Goal: Task Accomplishment & Management: Manage account settings

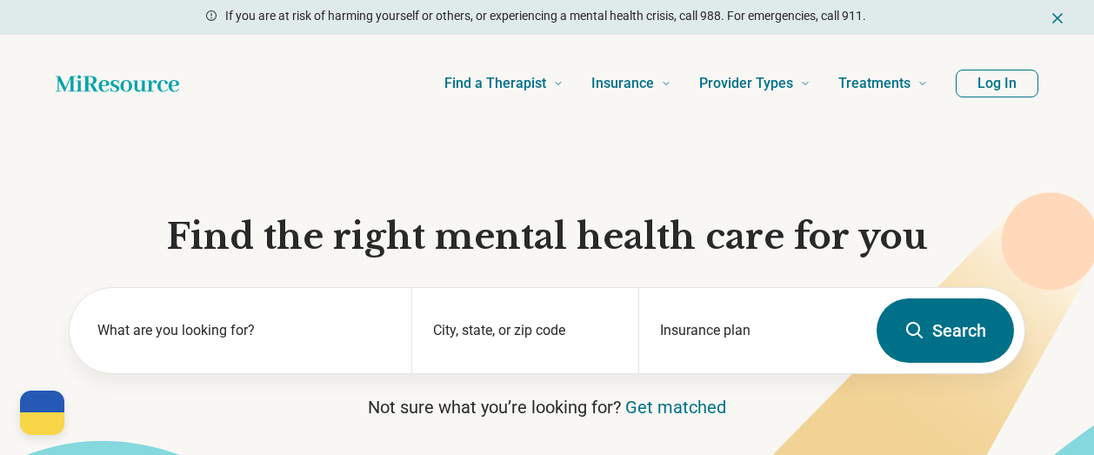
click at [984, 83] on button "Log In" at bounding box center [996, 84] width 83 height 28
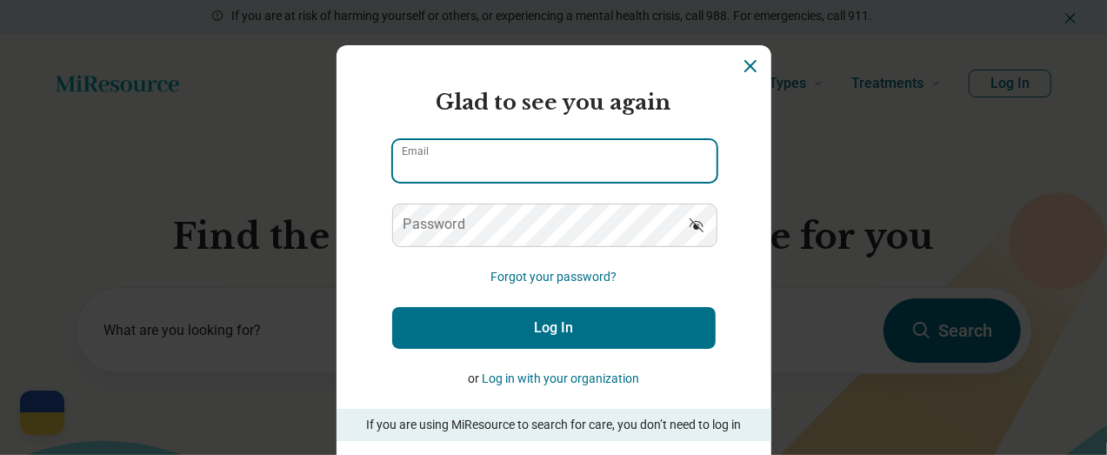
type input "**********"
click at [529, 160] on input "**********" at bounding box center [554, 161] width 323 height 42
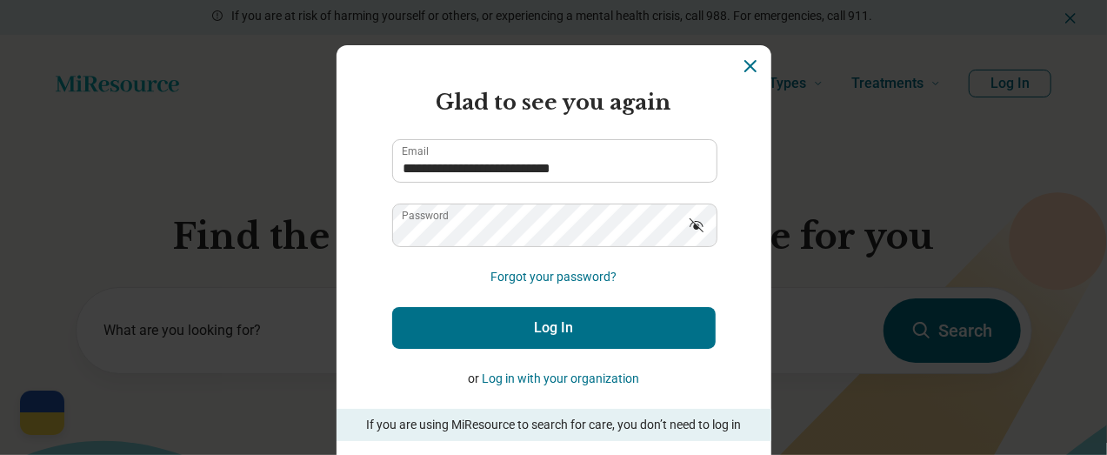
click at [493, 328] on button "Log In" at bounding box center [553, 328] width 323 height 42
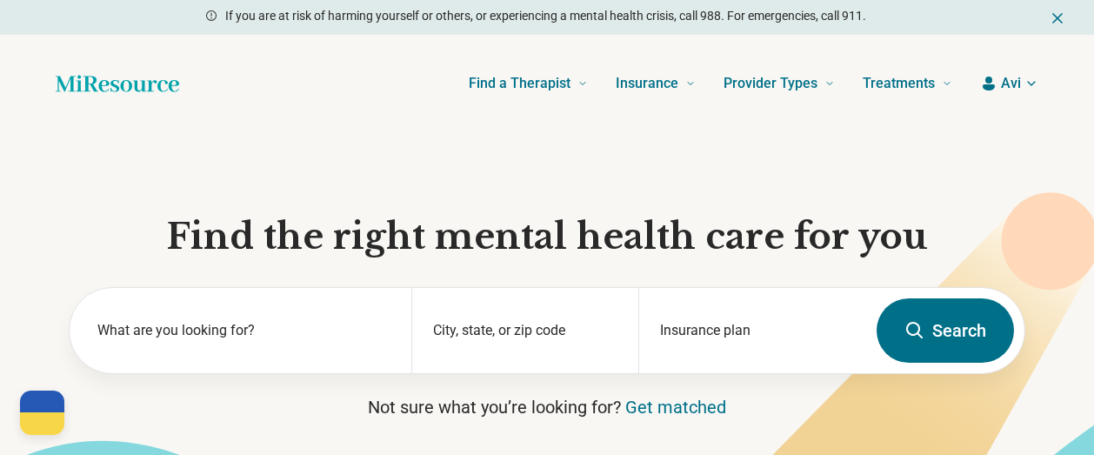
click at [994, 81] on icon "button" at bounding box center [988, 83] width 17 height 17
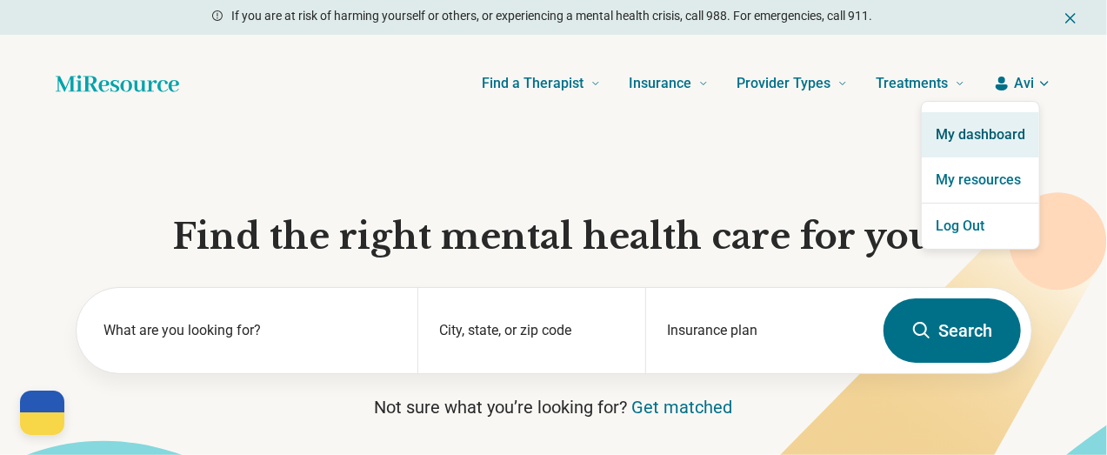
click at [980, 135] on link "My dashboard" at bounding box center [980, 134] width 117 height 45
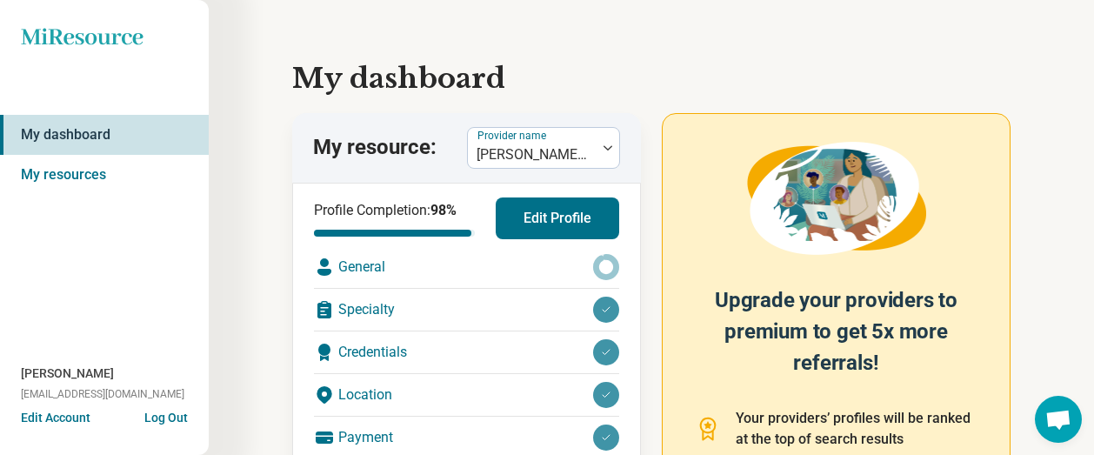
click at [544, 221] on button "Edit Profile" at bounding box center [557, 218] width 123 height 42
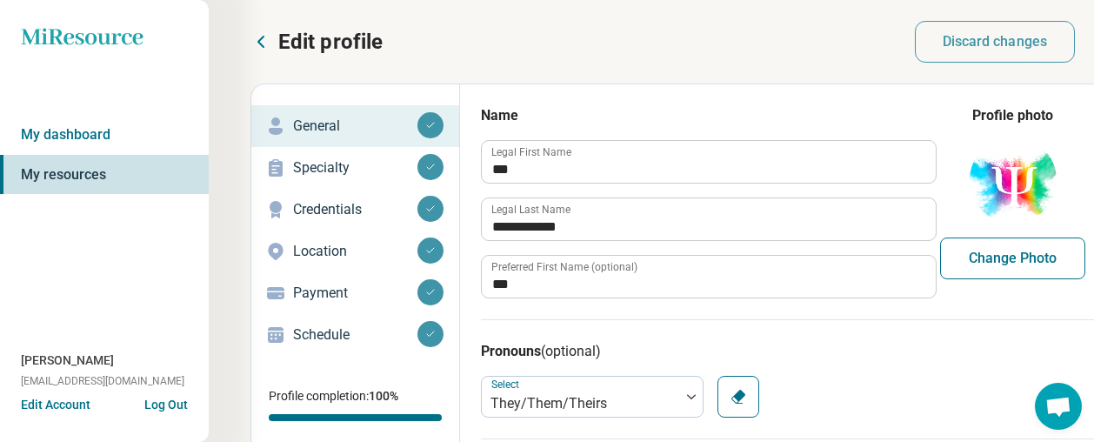
click at [336, 206] on p "Credentials" at bounding box center [355, 209] width 124 height 21
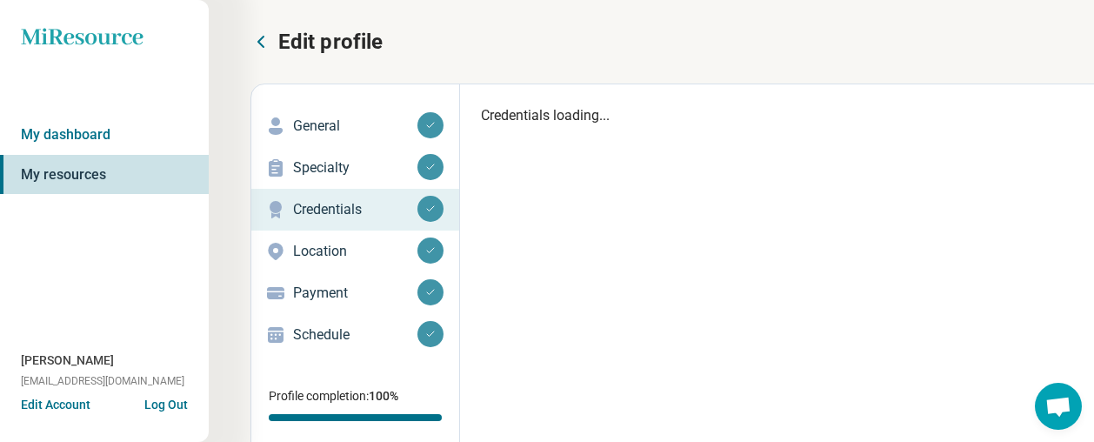
type textarea "*"
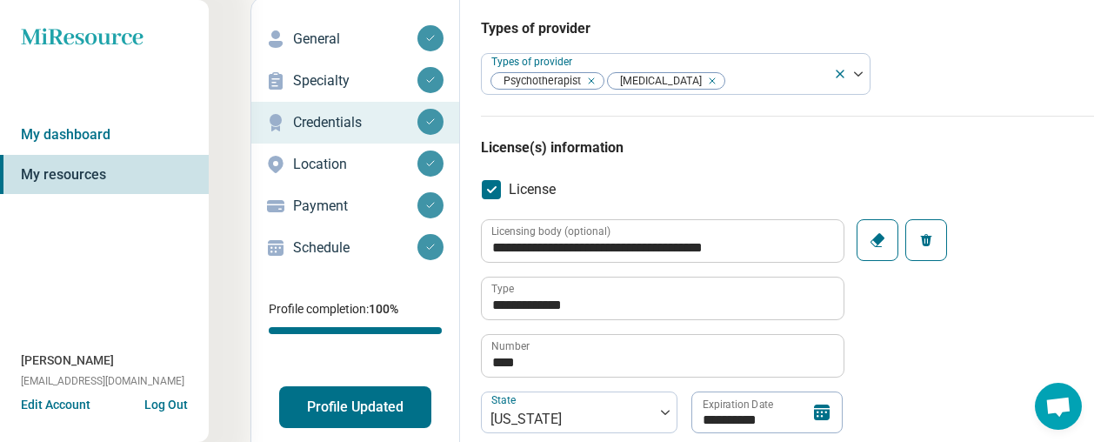
scroll to position [174, 0]
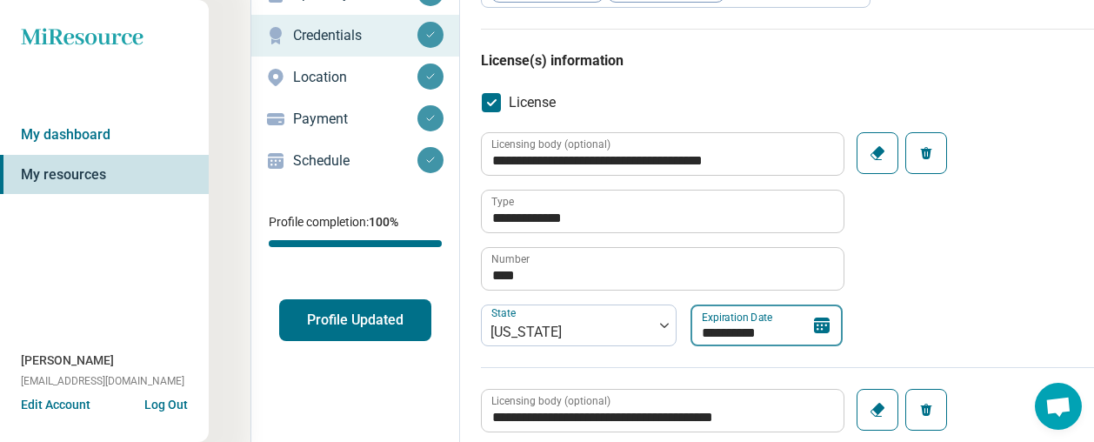
click at [772, 336] on input "**********" at bounding box center [766, 325] width 152 height 42
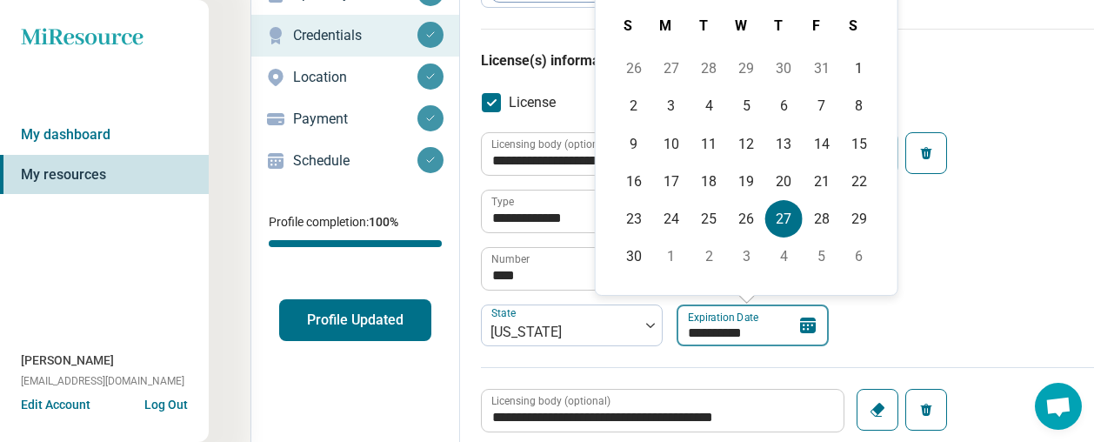
type input "*********"
type textarea "*"
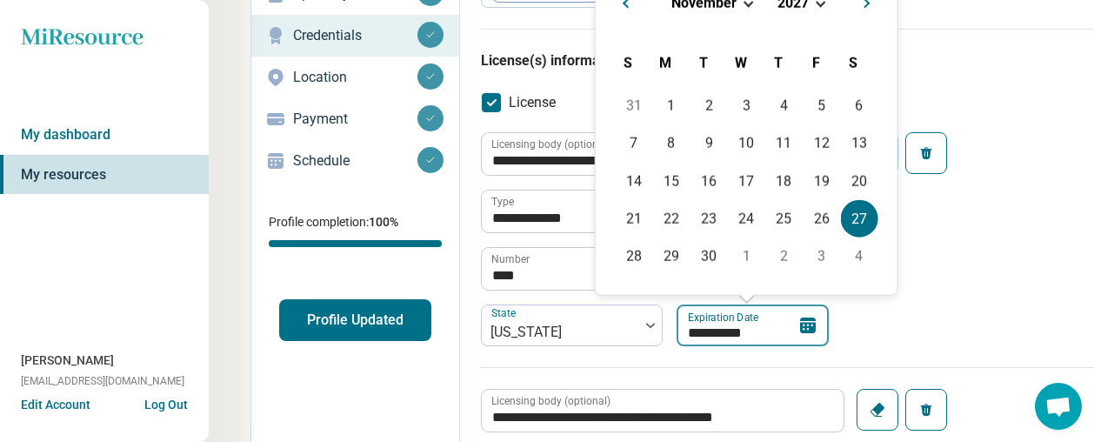
type input "**********"
drag, startPoint x: 990, startPoint y: 274, endPoint x: 974, endPoint y: 274, distance: 16.5
click at [989, 274] on div "**********" at bounding box center [821, 249] width 680 height 235
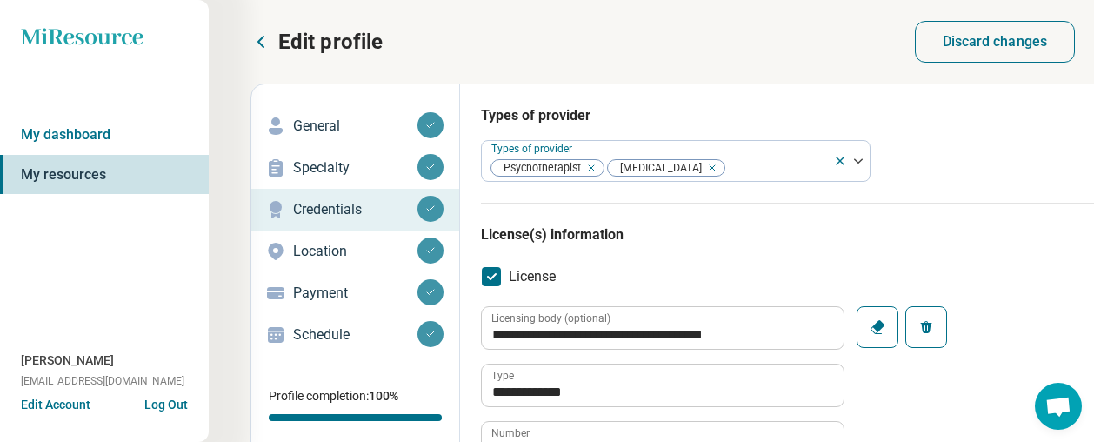
scroll to position [0, 186]
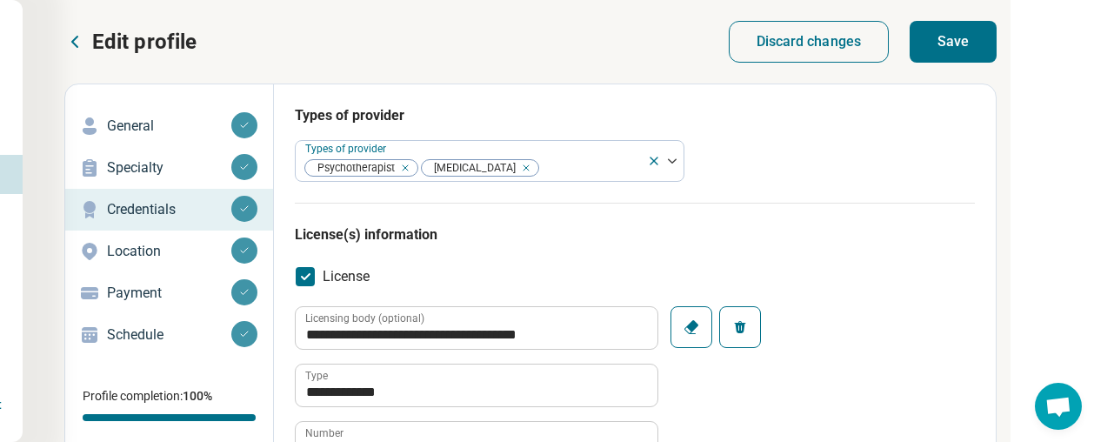
click at [951, 34] on button "Save" at bounding box center [952, 42] width 87 height 42
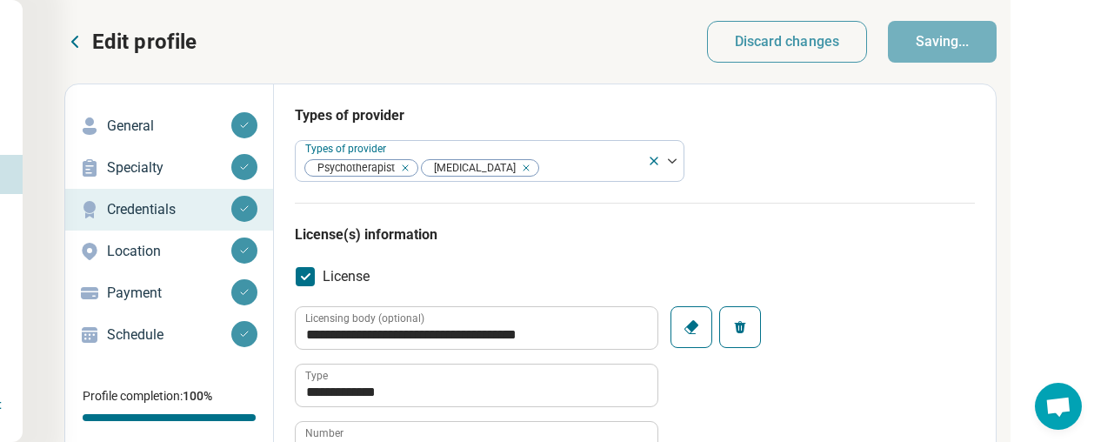
type textarea "*"
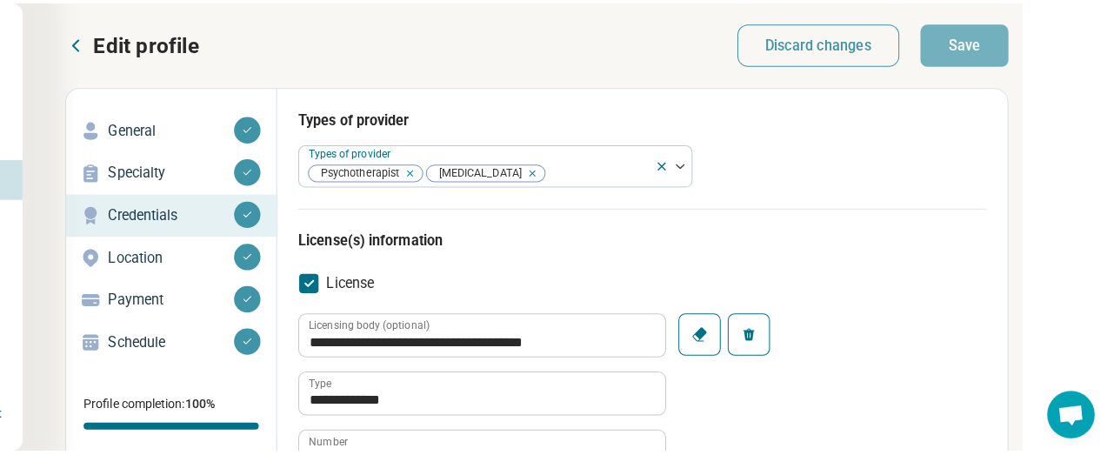
scroll to position [348, 186]
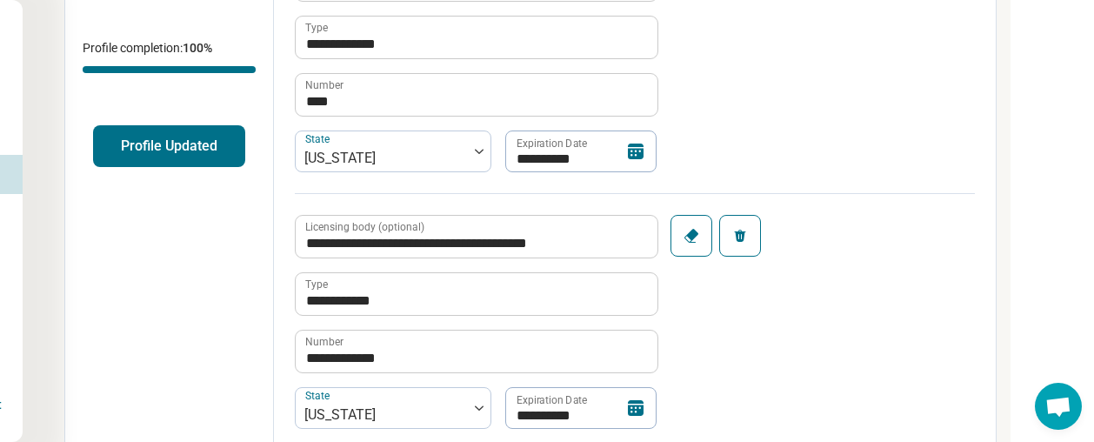
click at [191, 147] on button "Profile Updated" at bounding box center [169, 146] width 152 height 42
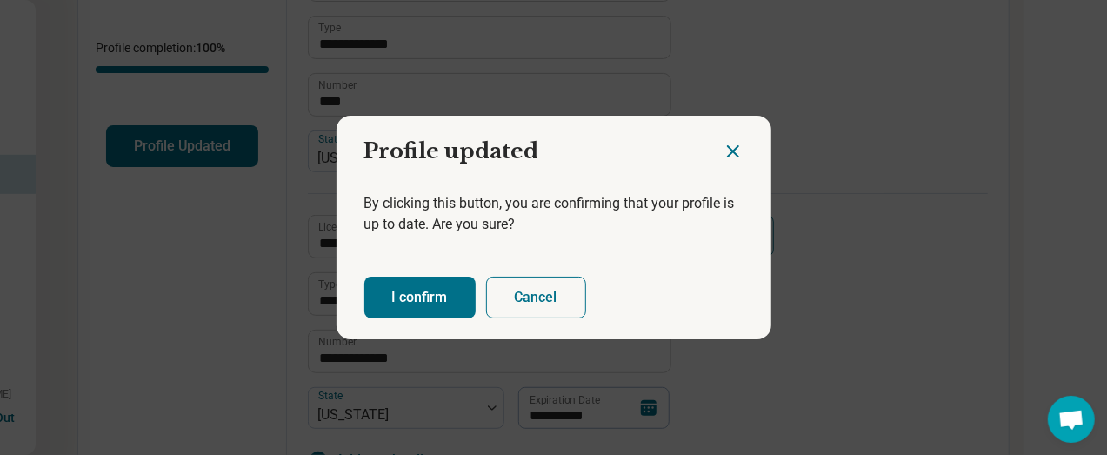
click at [402, 312] on button "I confirm" at bounding box center [419, 297] width 111 height 42
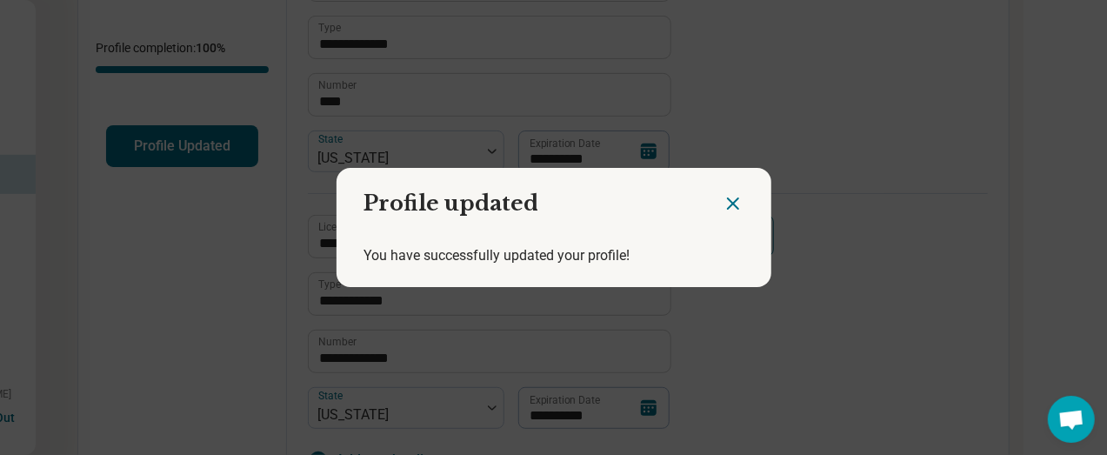
click at [725, 199] on icon "Close dialog" at bounding box center [732, 203] width 21 height 21
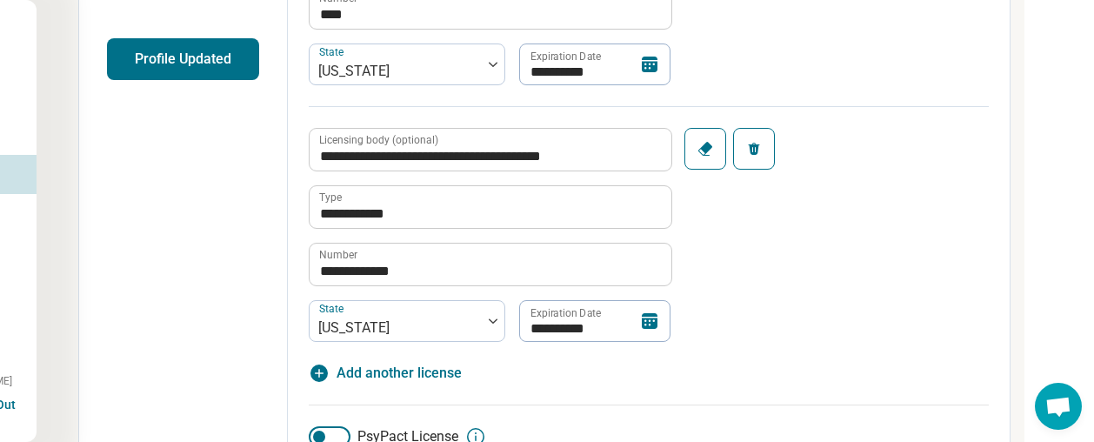
scroll to position [261, 172]
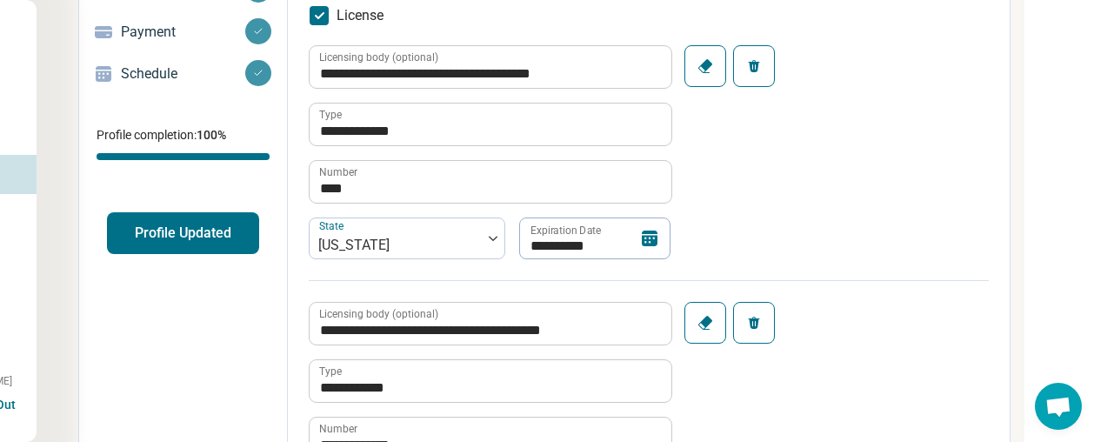
click at [170, 241] on button "Profile Updated" at bounding box center [183, 233] width 152 height 42
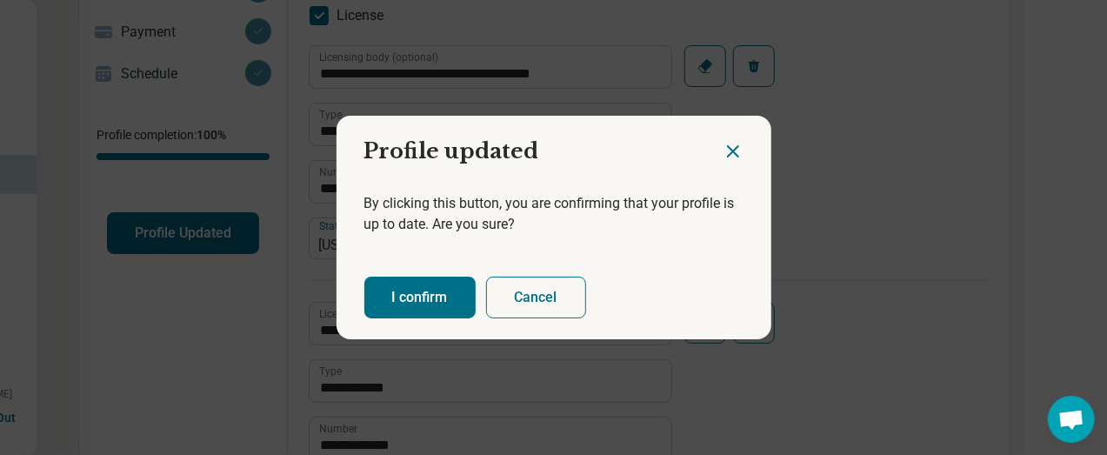
click at [400, 302] on button "I confirm" at bounding box center [419, 297] width 111 height 42
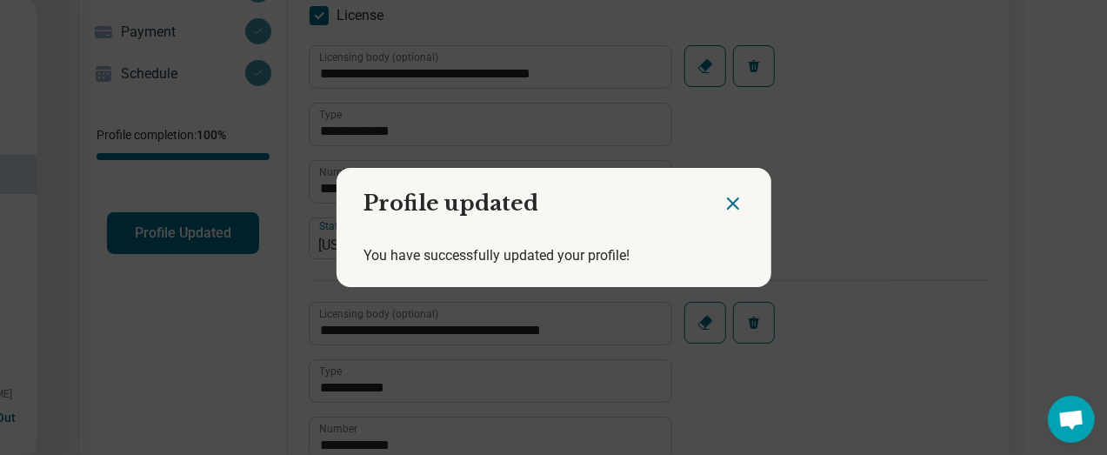
click at [728, 204] on icon "Close dialog" at bounding box center [733, 203] width 10 height 10
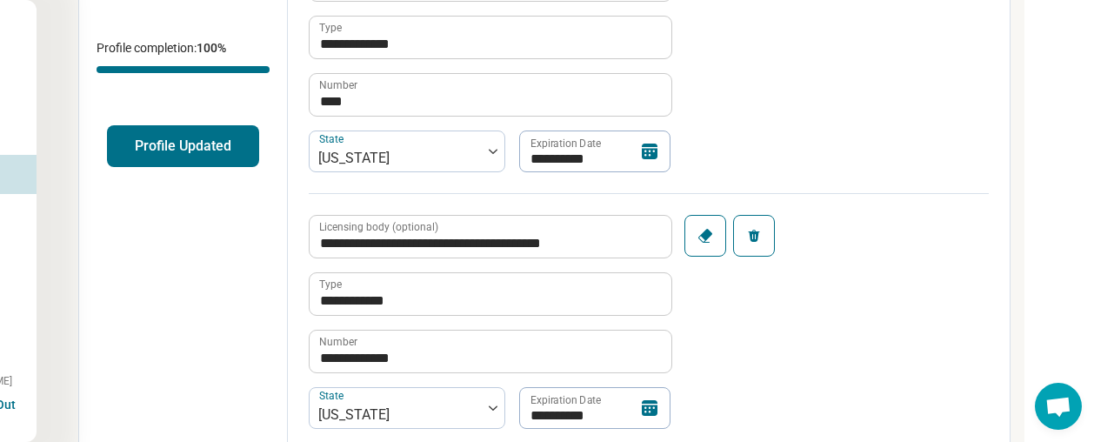
scroll to position [0, 172]
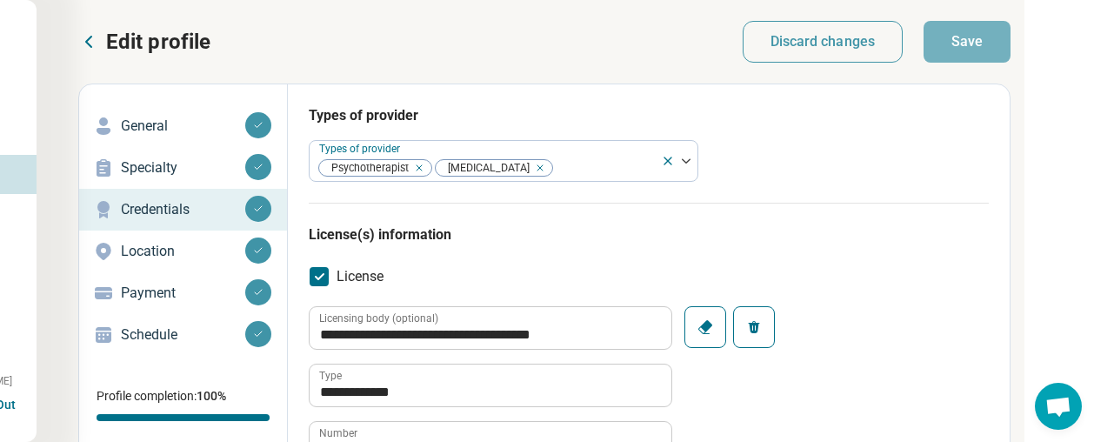
click at [97, 39] on icon at bounding box center [88, 41] width 21 height 21
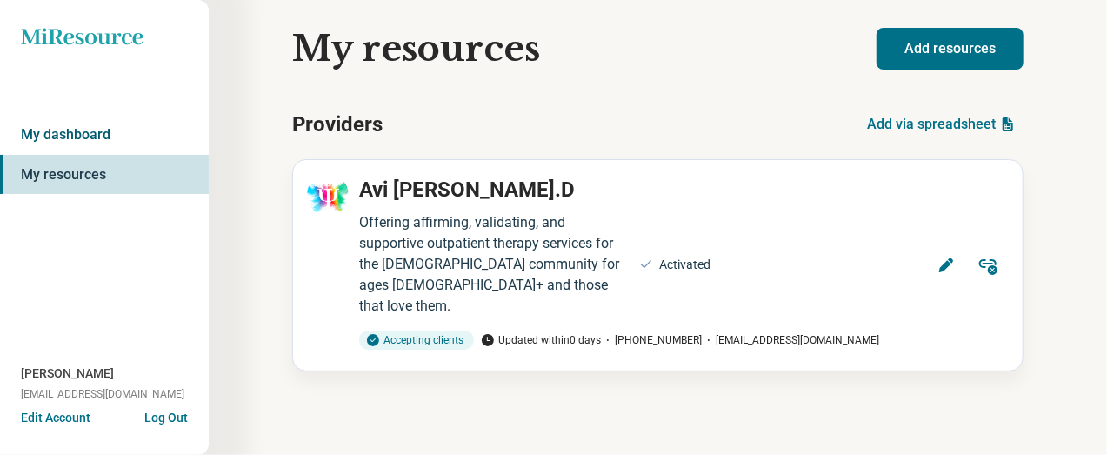
click at [83, 138] on link "My dashboard" at bounding box center [104, 135] width 209 height 40
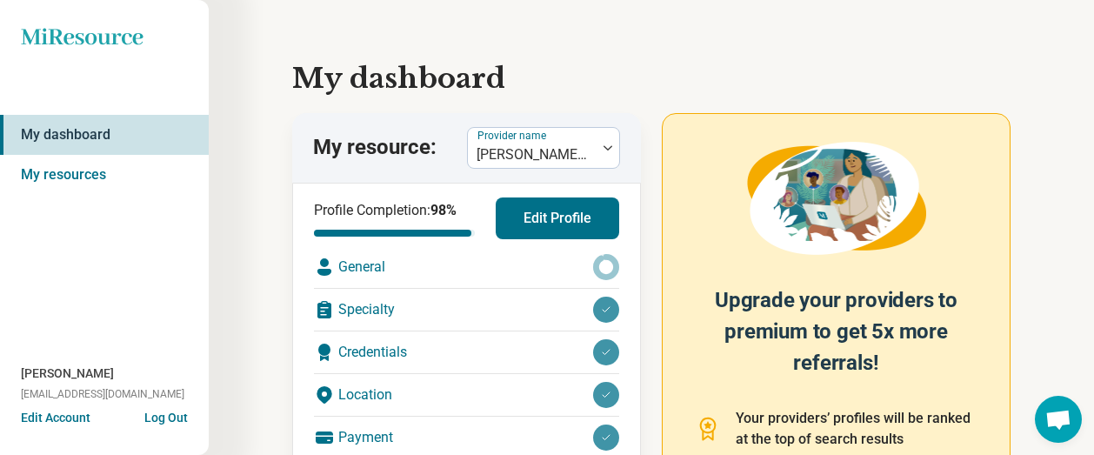
scroll to position [261, 0]
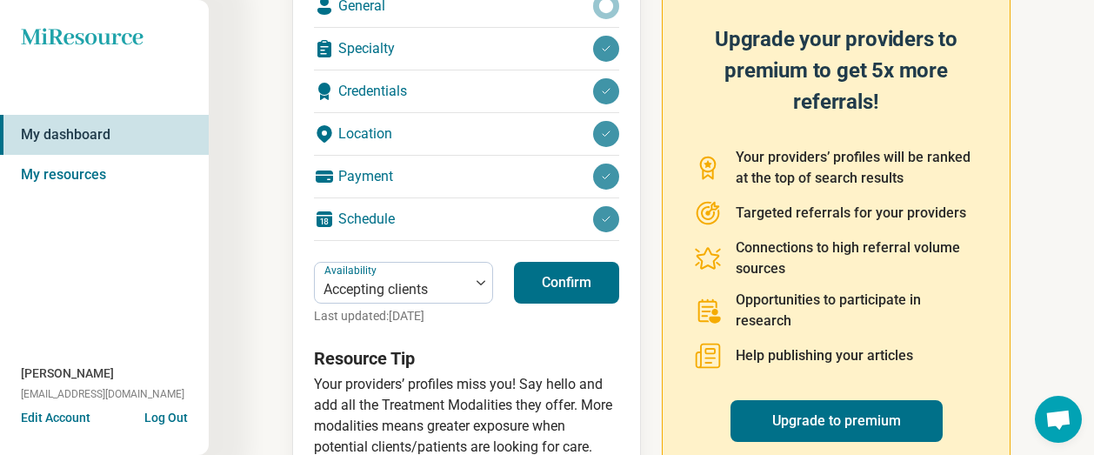
click at [539, 281] on button "Confirm" at bounding box center [566, 283] width 105 height 42
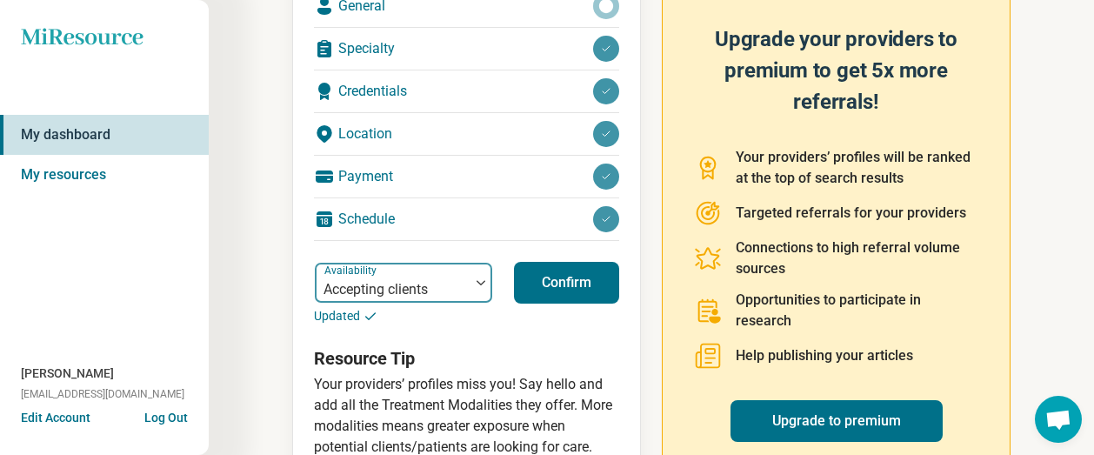
scroll to position [0, 0]
